Goal: Information Seeking & Learning: Learn about a topic

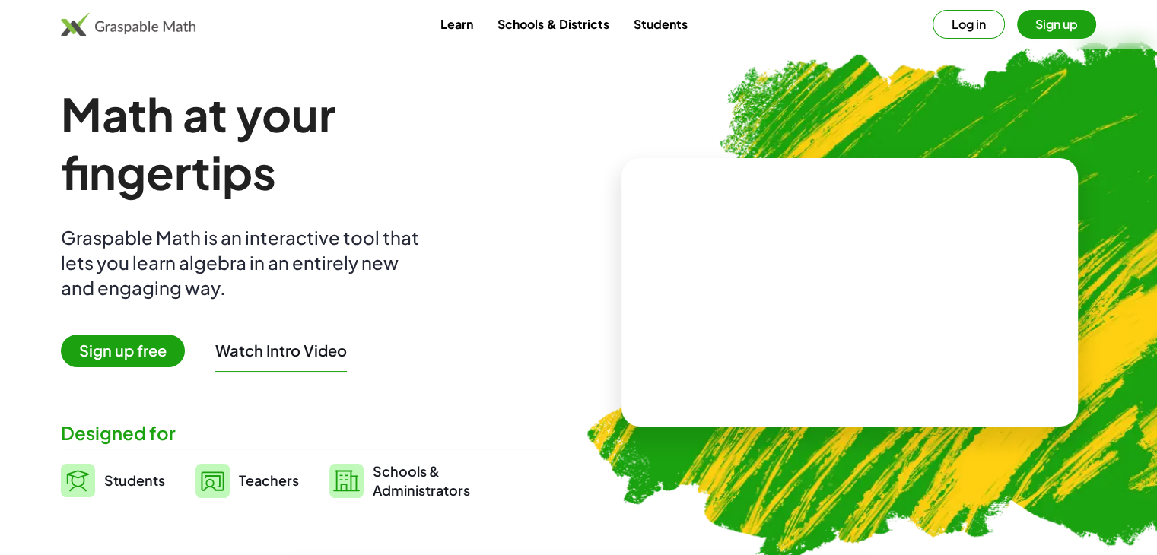
click at [958, 31] on button "Log in" at bounding box center [969, 24] width 72 height 29
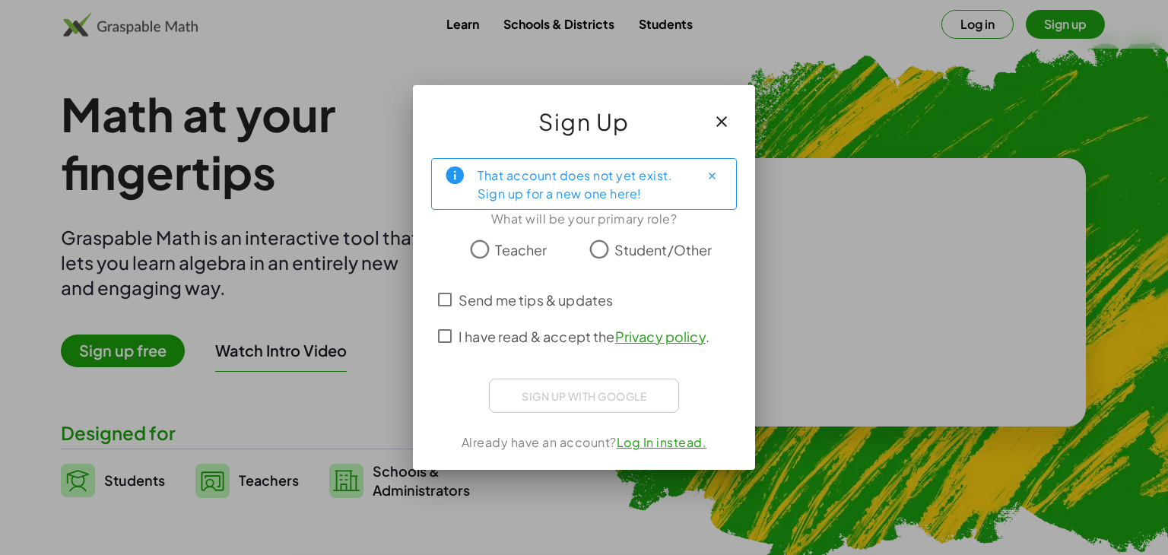
click at [525, 256] on span "Teacher" at bounding box center [521, 250] width 52 height 21
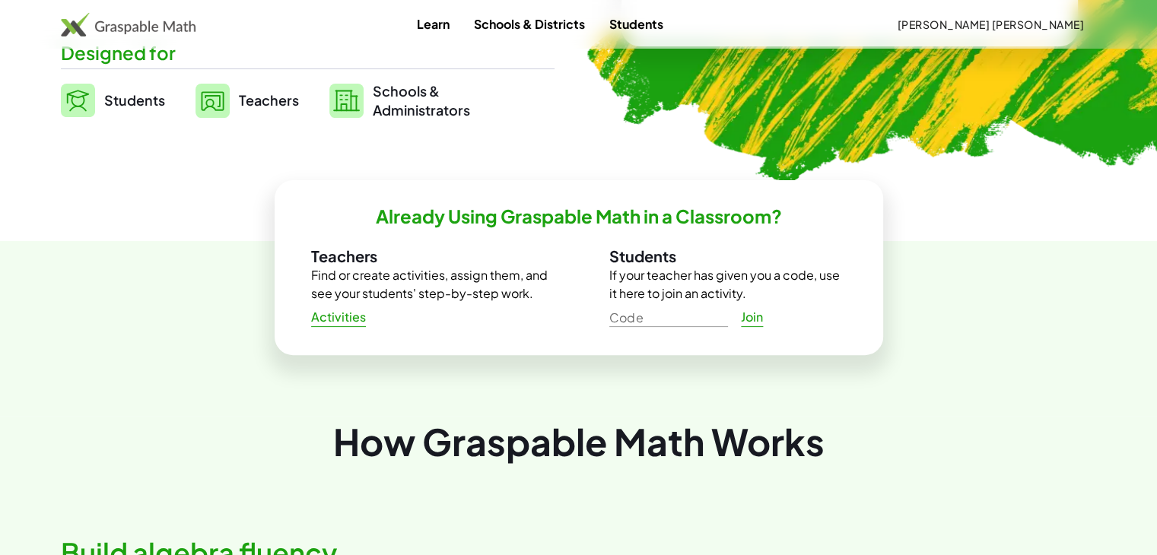
scroll to position [306, 0]
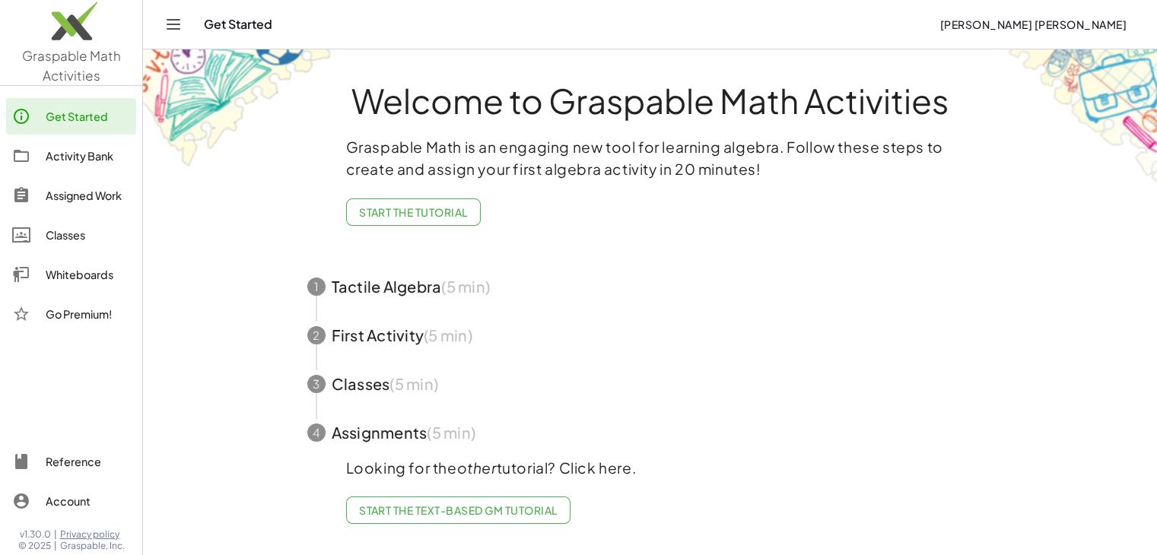
scroll to position [2, 0]
click at [418, 205] on span "Start the Tutorial" at bounding box center [413, 212] width 109 height 14
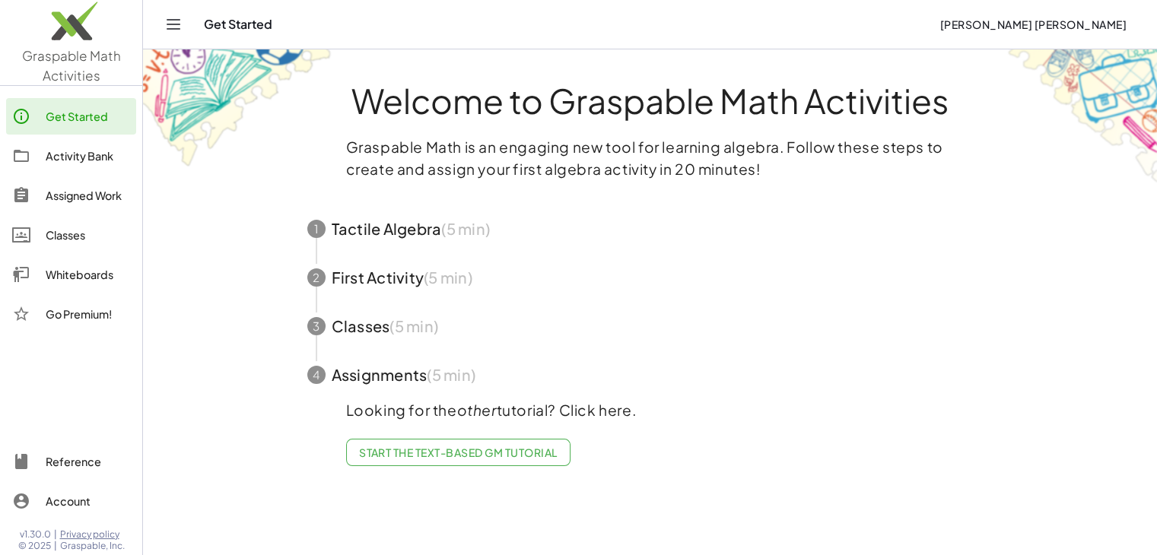
scroll to position [0, 0]
click at [455, 235] on span "button" at bounding box center [655, 229] width 723 height 49
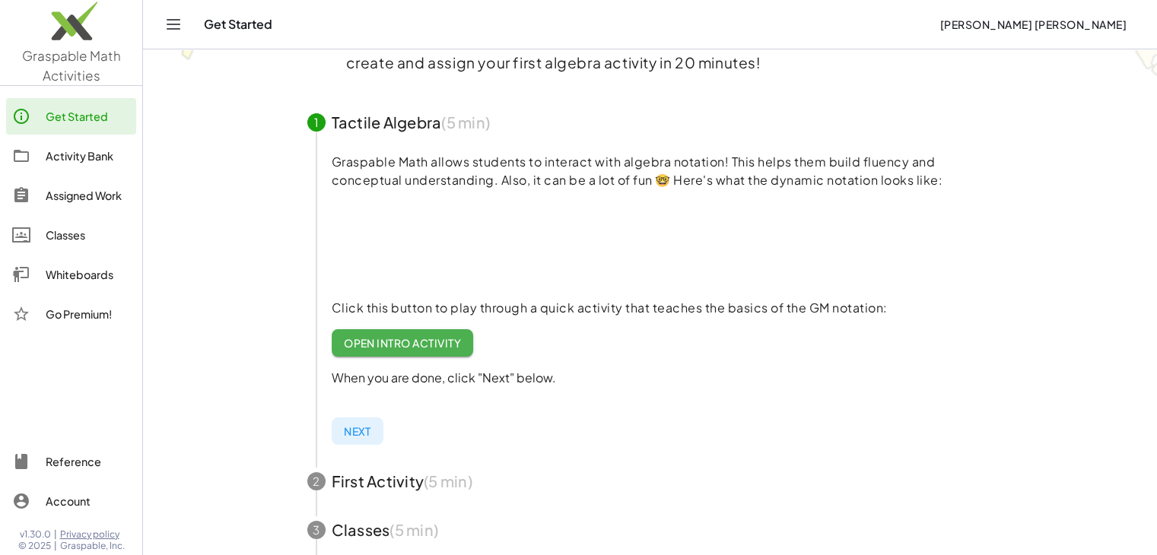
scroll to position [228, 0]
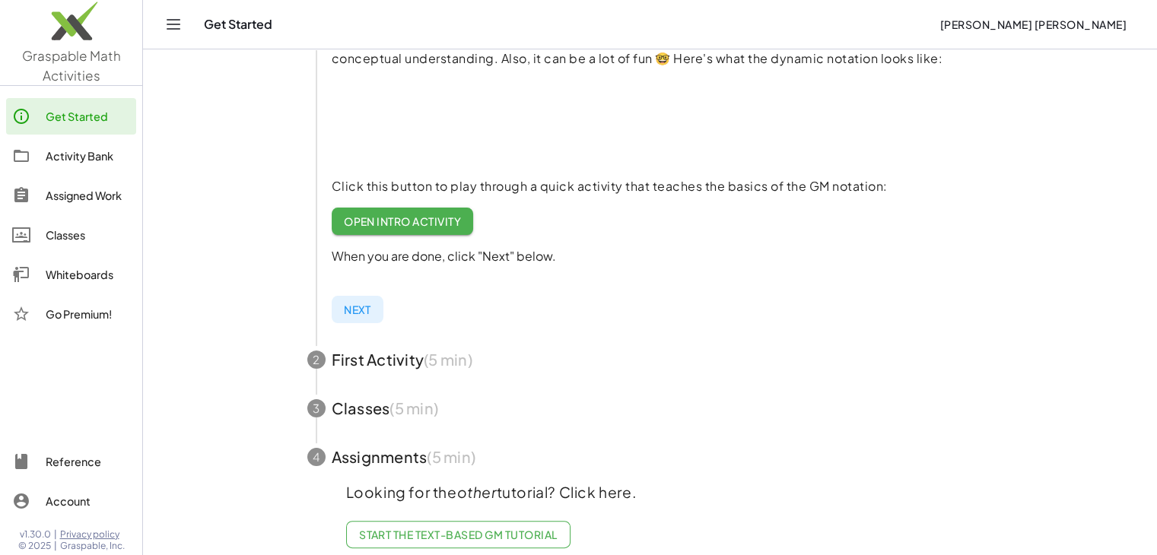
click at [405, 346] on span "button" at bounding box center [650, 359] width 723 height 49
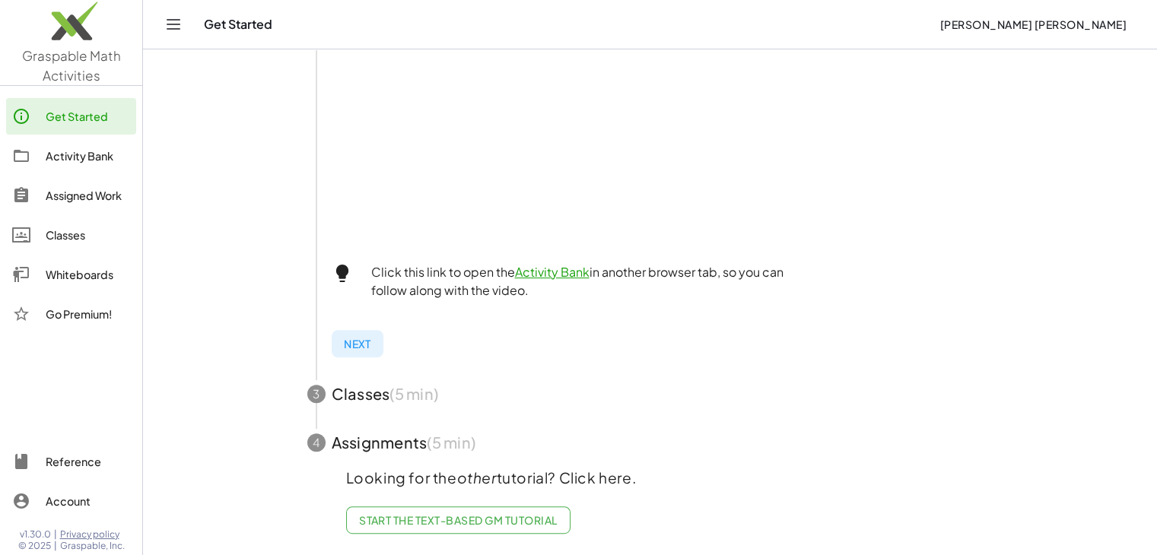
click at [346, 337] on span "Next" at bounding box center [357, 344] width 27 height 14
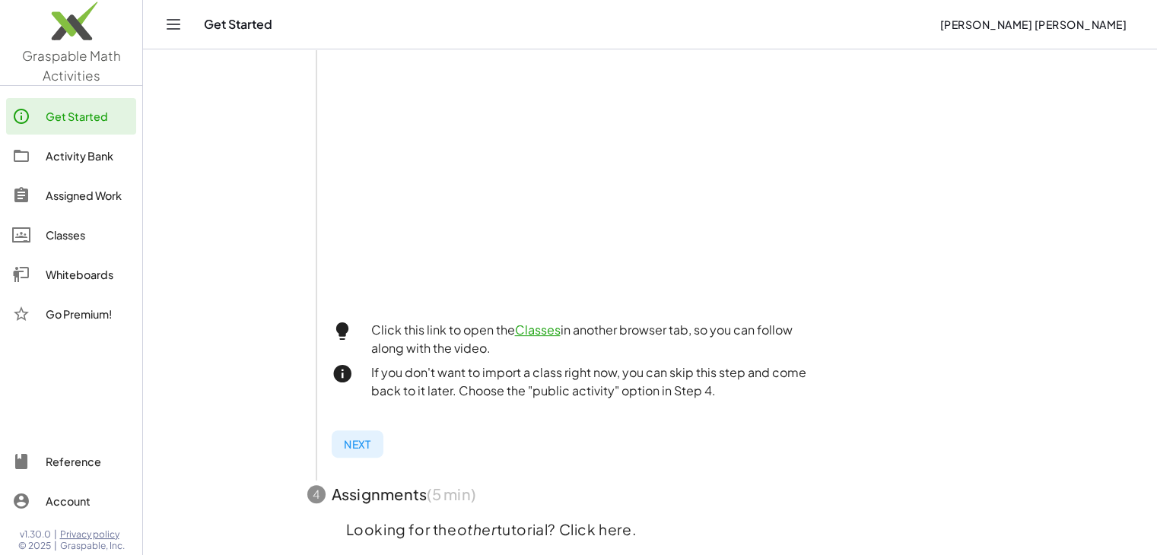
scroll to position [496, 0]
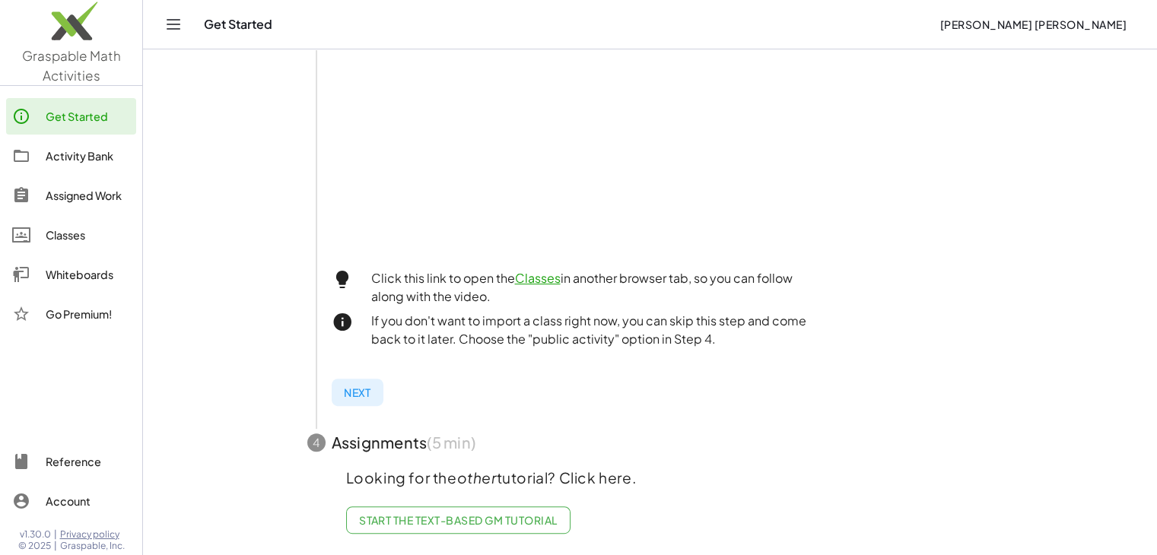
click at [532, 270] on link "Classes" at bounding box center [538, 278] width 46 height 16
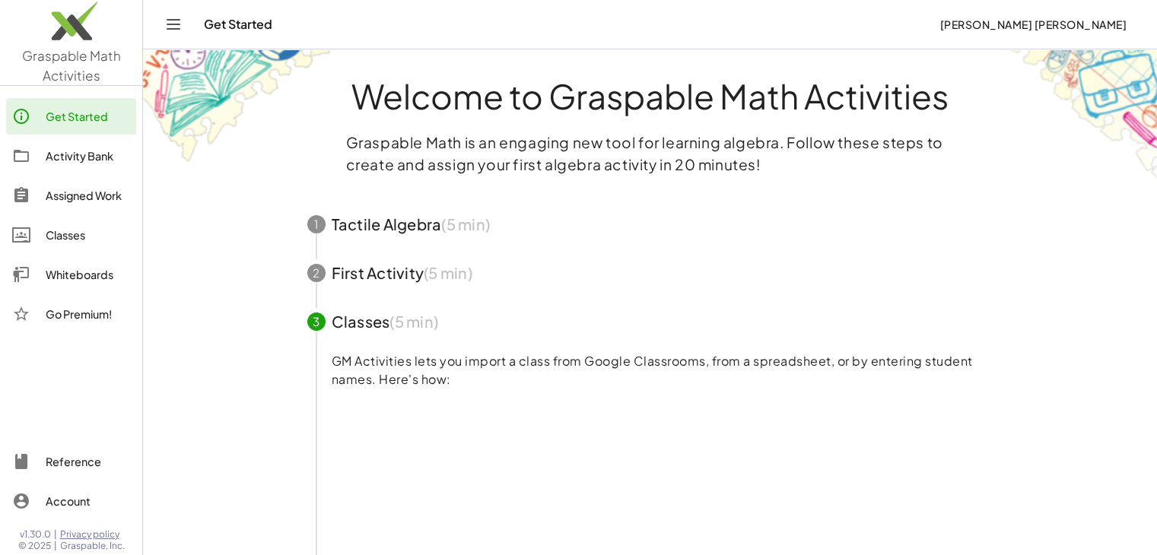
scroll to position [0, 0]
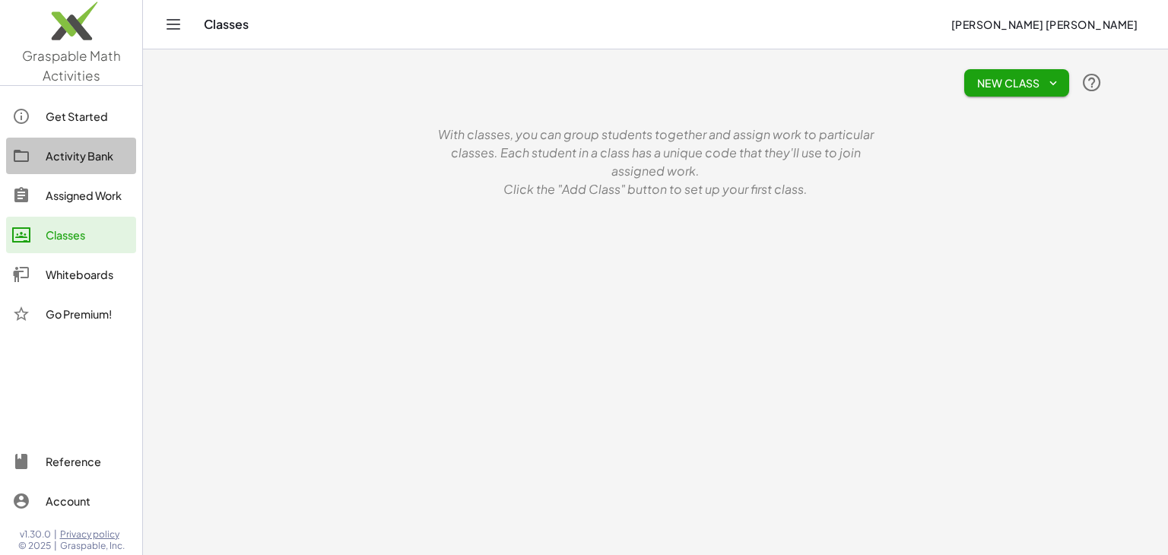
click at [88, 153] on div "Activity Bank" at bounding box center [88, 156] width 84 height 18
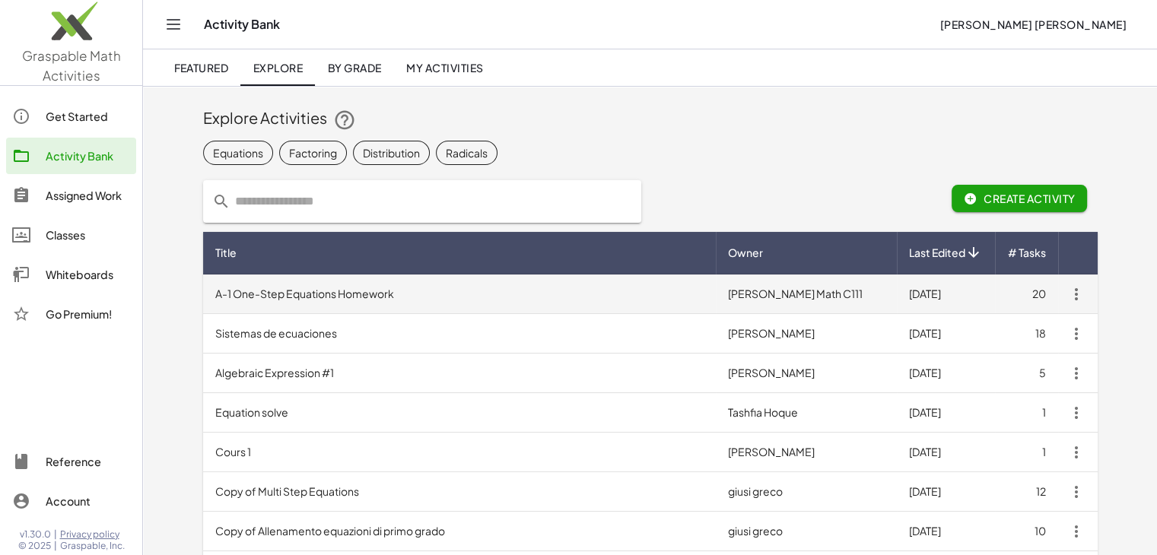
click at [444, 304] on td "A-1 One-Step Equations Homework" at bounding box center [459, 295] width 513 height 40
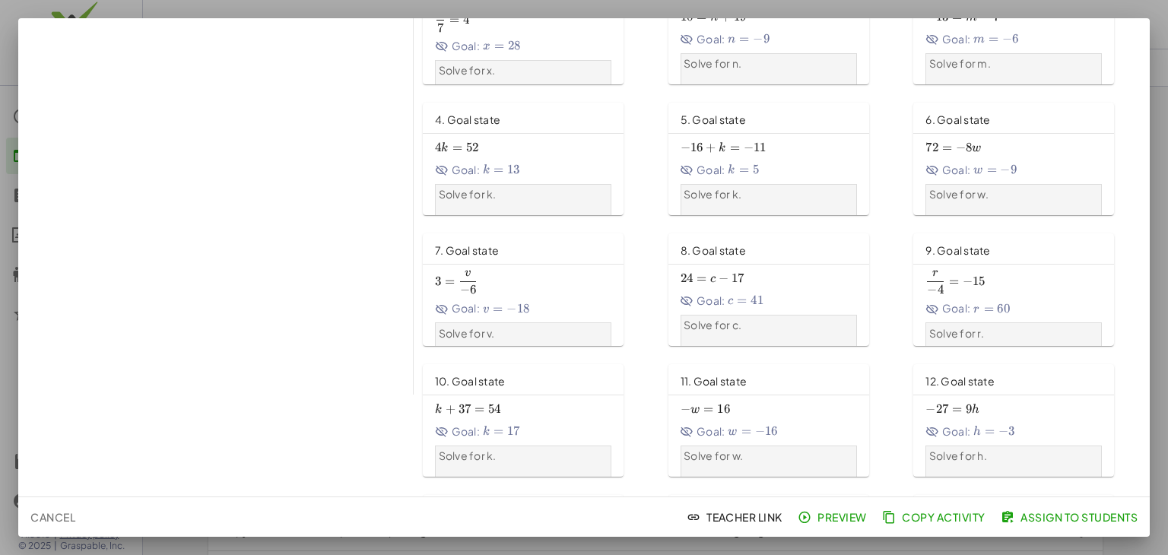
scroll to position [228, 0]
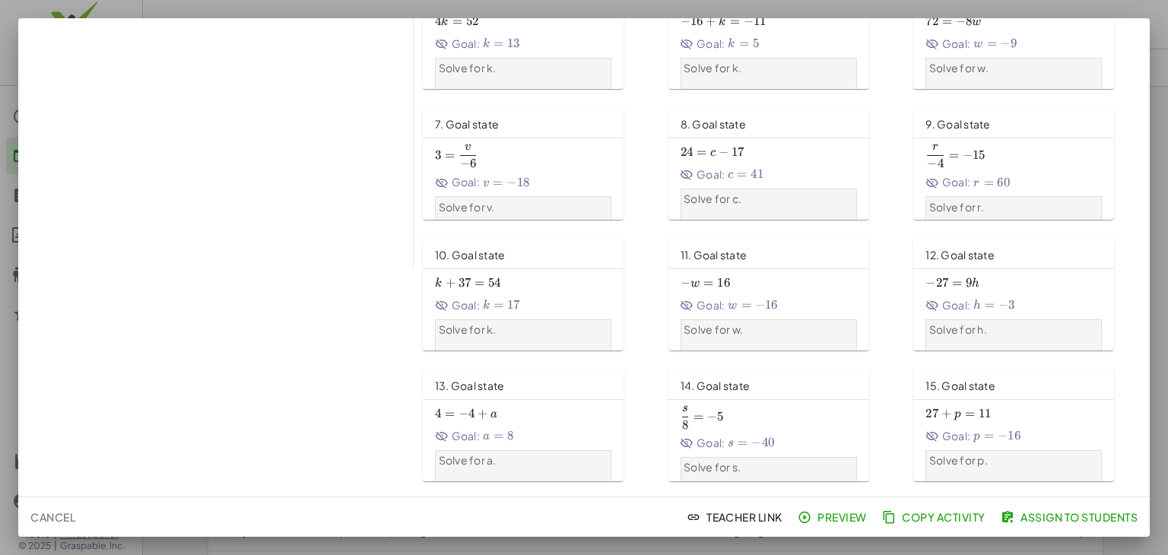
click at [504, 214] on div "Solve for v." at bounding box center [524, 218] width 170 height 36
